Goal: Transaction & Acquisition: Purchase product/service

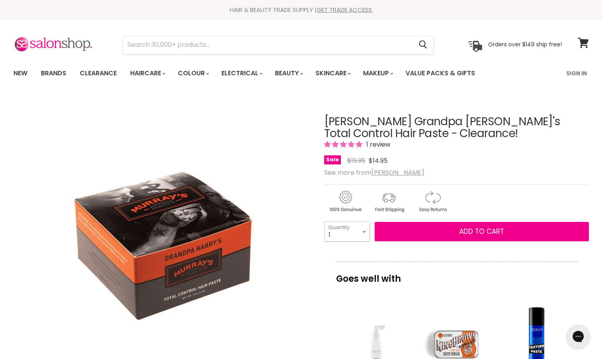
select select "4"
type input "4"
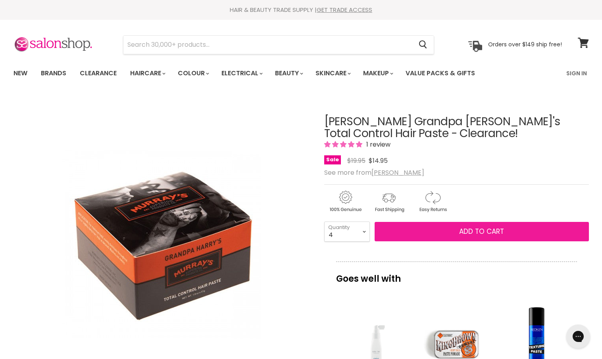
click at [428, 236] on button "Add to cart" at bounding box center [481, 232] width 214 height 20
click at [452, 235] on button "Add to cart" at bounding box center [481, 232] width 214 height 20
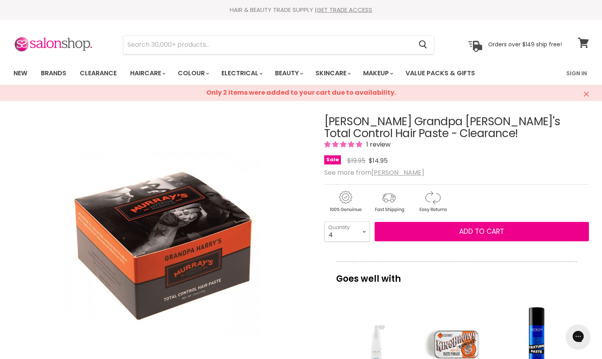
click at [582, 44] on icon at bounding box center [583, 43] width 11 height 10
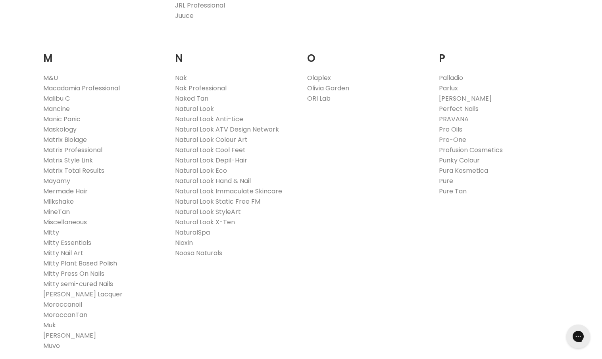
scroll to position [890, 0]
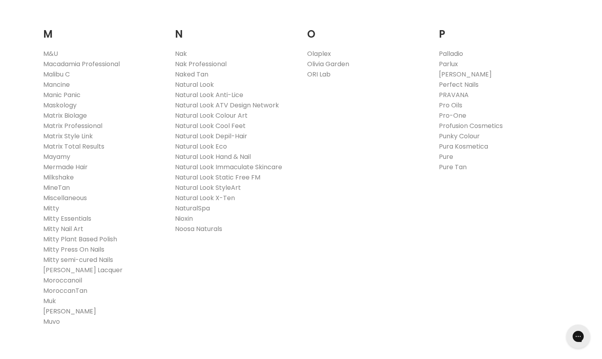
click at [58, 311] on link "Murray's" at bounding box center [69, 311] width 53 height 9
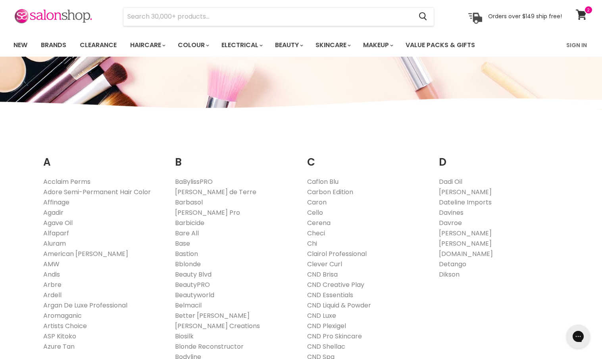
scroll to position [0, 0]
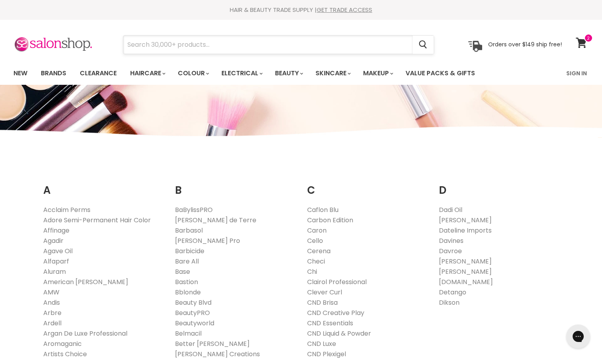
click at [295, 44] on input "Search" at bounding box center [267, 45] width 289 height 18
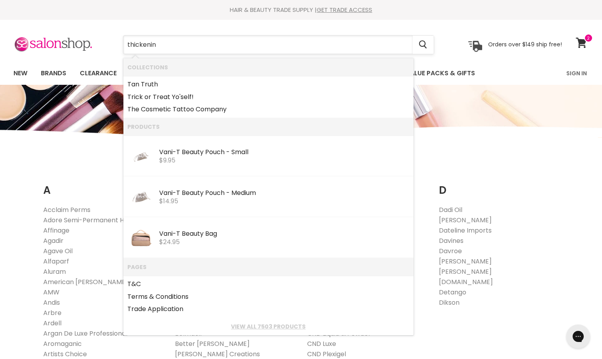
type input "thickening"
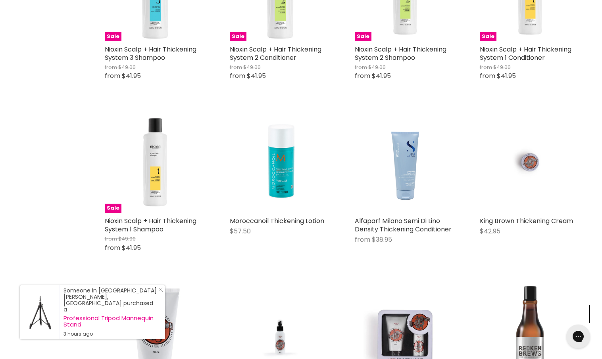
scroll to position [735, 0]
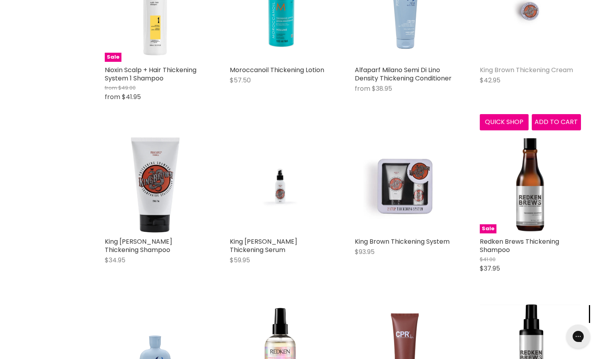
click at [521, 69] on link "King Brown Thickening Cream" at bounding box center [526, 69] width 93 height 9
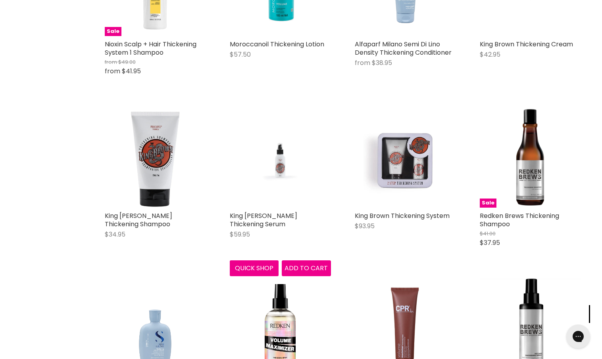
scroll to position [771, 0]
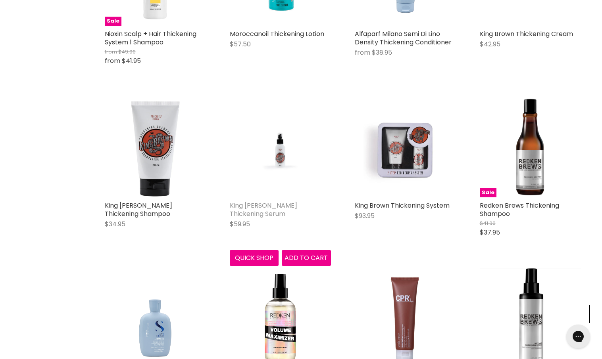
click at [289, 204] on link "King Brown Thickening Serum" at bounding box center [263, 209] width 67 height 17
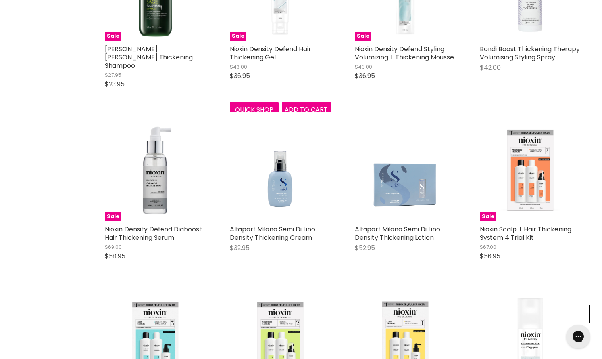
scroll to position [1493, 0]
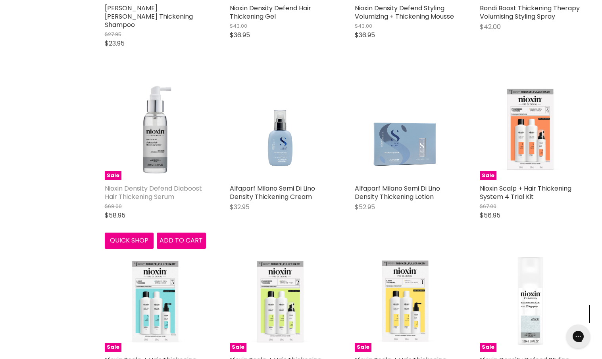
click at [152, 184] on link "Nioxin Density Defend Diaboost Hair Thickening Serum" at bounding box center [153, 192] width 97 height 17
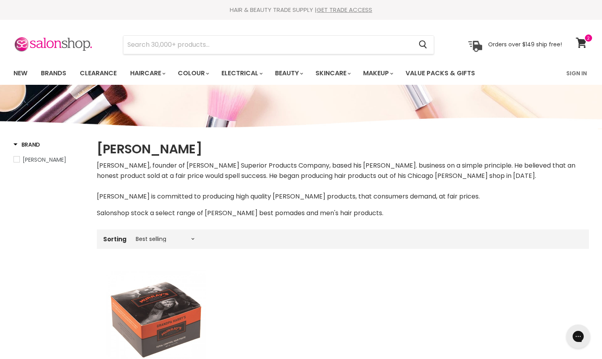
scroll to position [15, 0]
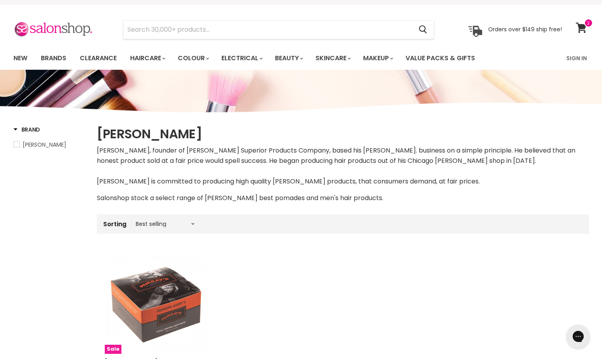
click at [152, 309] on img "Main content" at bounding box center [155, 303] width 101 height 101
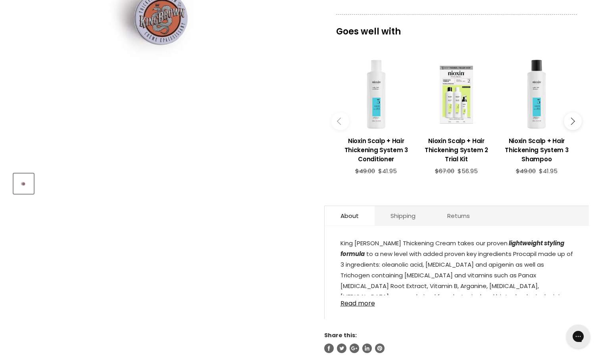
scroll to position [305, 0]
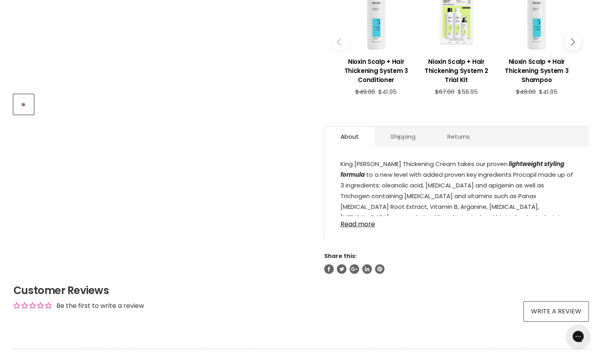
click at [369, 222] on link "Read more" at bounding box center [456, 222] width 232 height 12
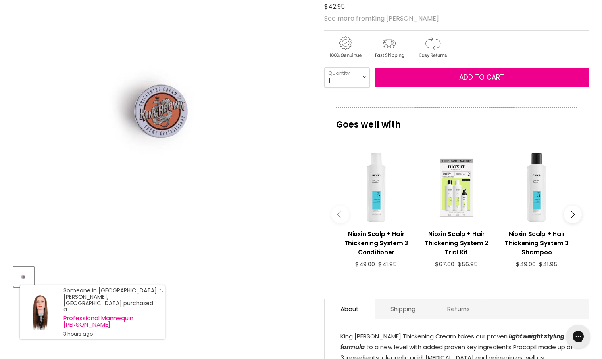
scroll to position [0, 0]
